Goal: Task Accomplishment & Management: Manage account settings

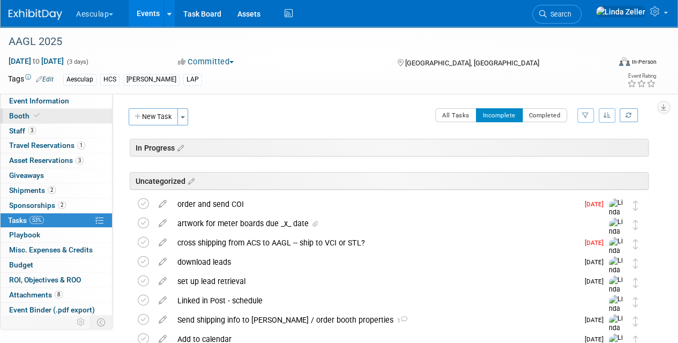
click at [16, 115] on span "Booth" at bounding box center [25, 116] width 33 height 9
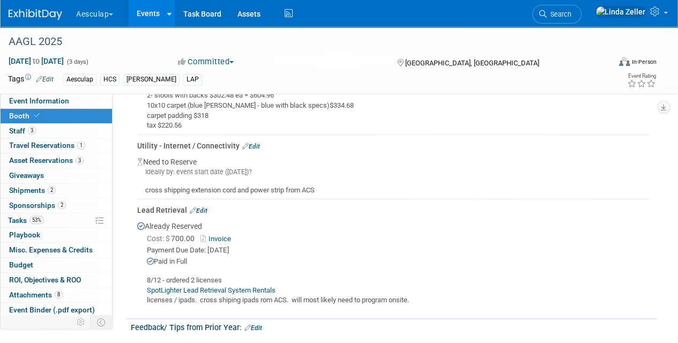
scroll to position [1368, 0]
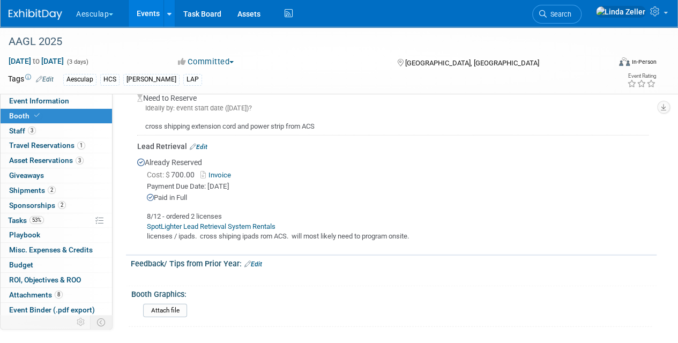
click at [200, 143] on link "Edit" at bounding box center [199, 147] width 18 height 8
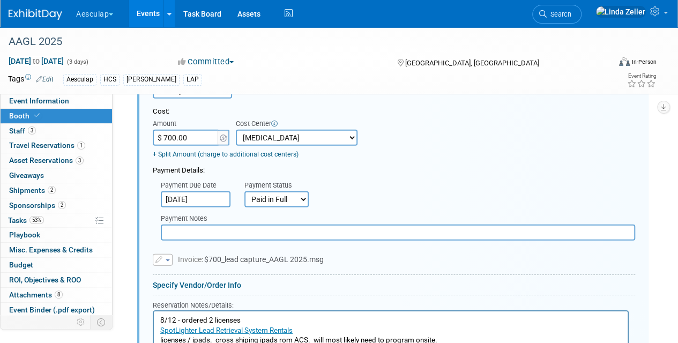
scroll to position [1539, 0]
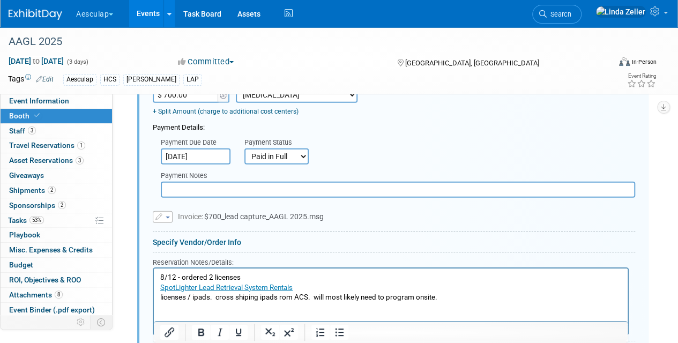
click at [440, 297] on p "8/12 - ordered 2 licenses SpotLighter Lead Retrieval System Rentals licenses / …" at bounding box center [391, 288] width 462 height 30
paste body "Rich Text Area. Press ALT-0 for help."
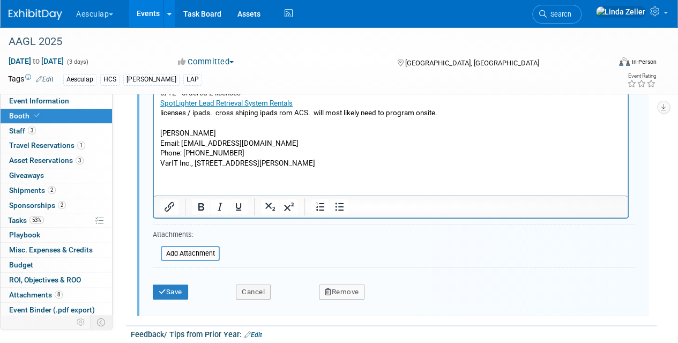
scroll to position [1727, 0]
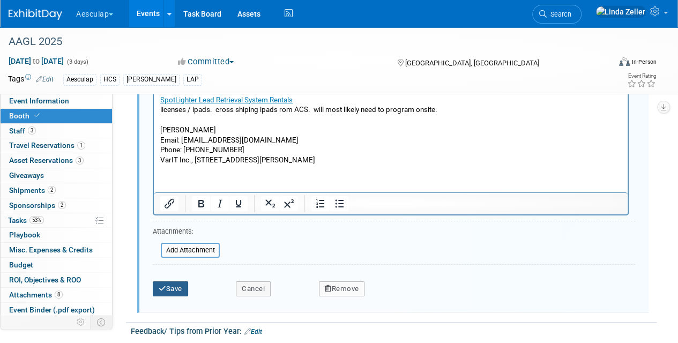
click at [179, 286] on button "Save" at bounding box center [170, 289] width 35 height 15
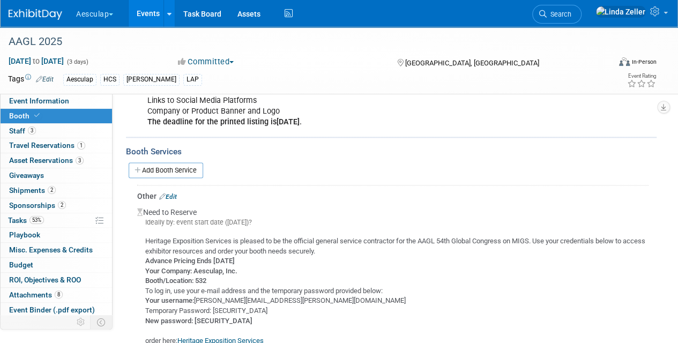
scroll to position [775, 0]
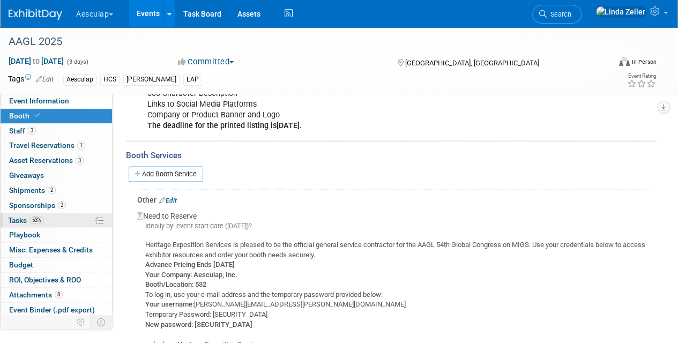
click at [30, 213] on link "53% Tasks 53%" at bounding box center [57, 220] width 112 height 14
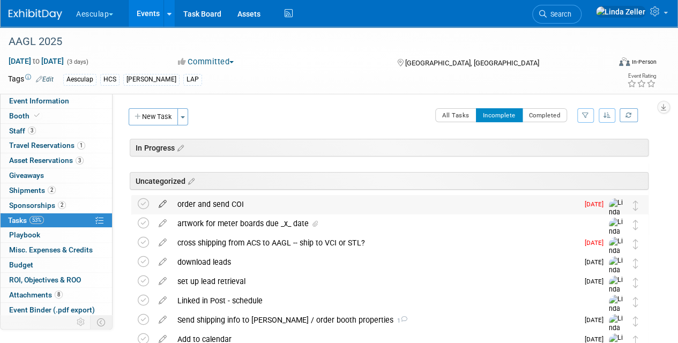
click at [164, 202] on icon at bounding box center [162, 201] width 19 height 13
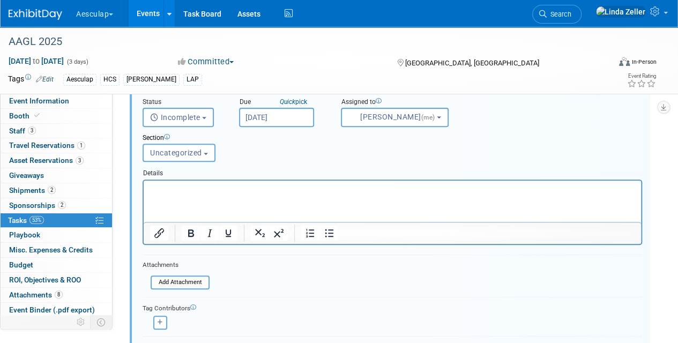
scroll to position [198, 0]
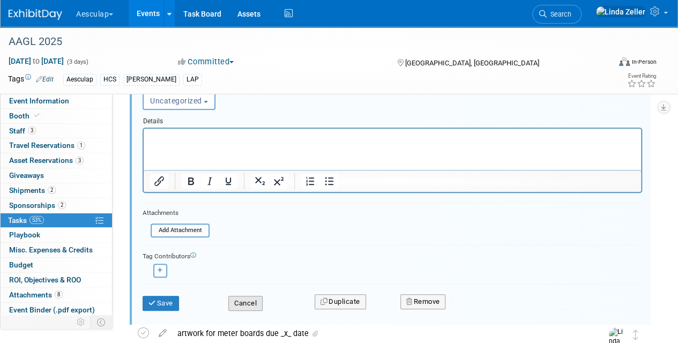
click at [255, 302] on button "Cancel" at bounding box center [245, 303] width 34 height 15
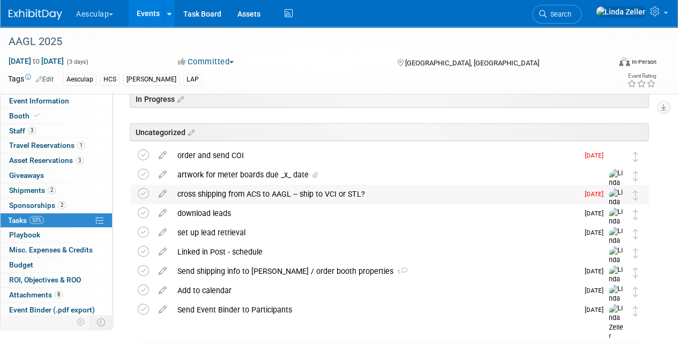
scroll to position [0, 0]
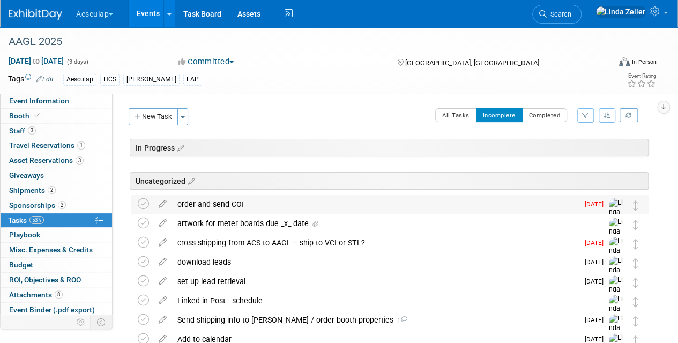
click at [206, 203] on div "order and send COI" at bounding box center [375, 204] width 406 height 18
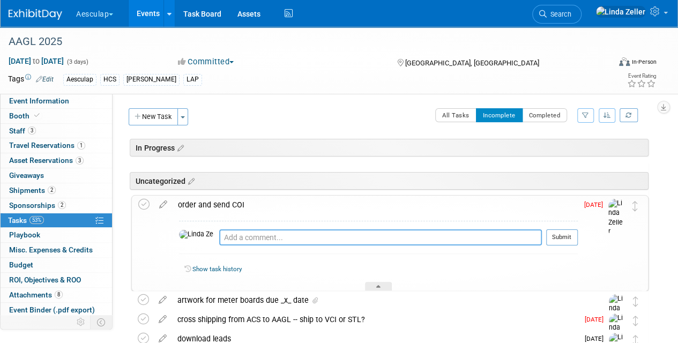
click at [219, 234] on textarea at bounding box center [380, 237] width 323 height 16
type textarea "8/12: sent via email. nowhere to upload in"
click at [561, 237] on button "Submit" at bounding box center [562, 237] width 32 height 16
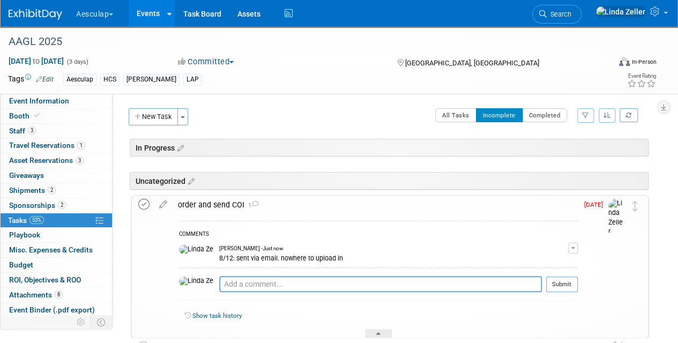
click at [142, 202] on icon at bounding box center [143, 204] width 11 height 11
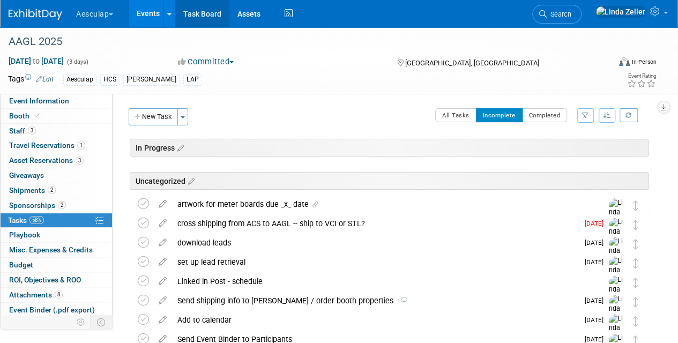
click at [202, 15] on link "Task Board" at bounding box center [202, 13] width 54 height 27
